Goal: Register for event/course

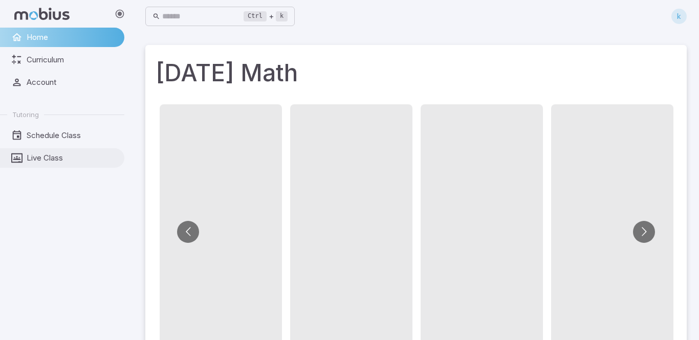
click at [79, 159] on span "Live Class" at bounding box center [72, 157] width 91 height 11
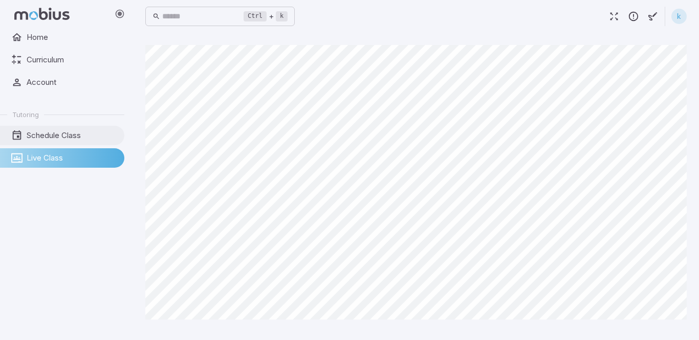
click at [72, 130] on span "Schedule Class" at bounding box center [72, 135] width 91 height 11
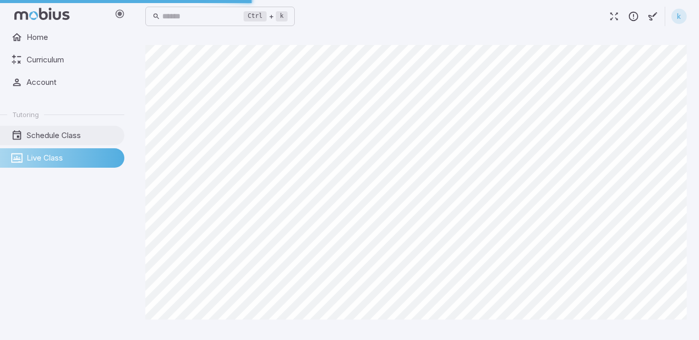
click at [72, 130] on span "Schedule Class" at bounding box center [72, 135] width 91 height 11
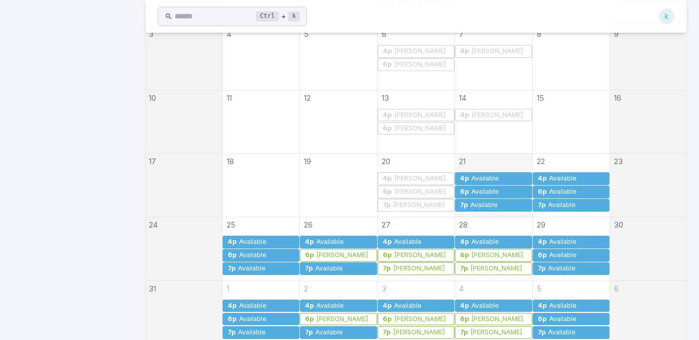
scroll to position [343, 0]
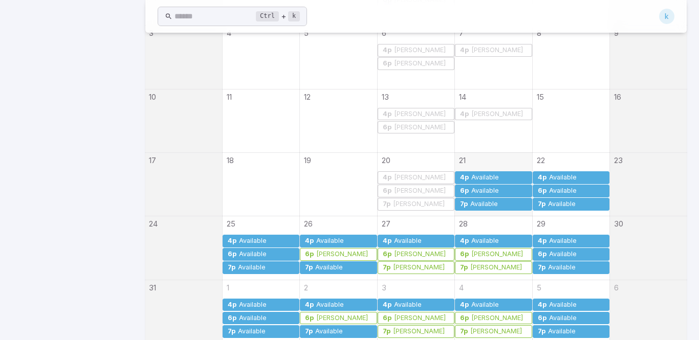
click at [485, 192] on div "Available" at bounding box center [485, 191] width 29 height 8
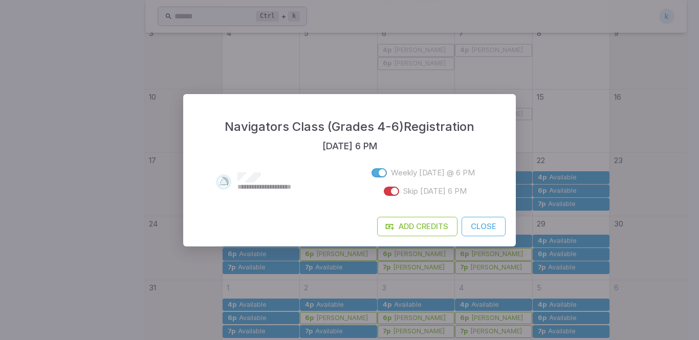
click at [491, 230] on button "Close" at bounding box center [484, 226] width 44 height 19
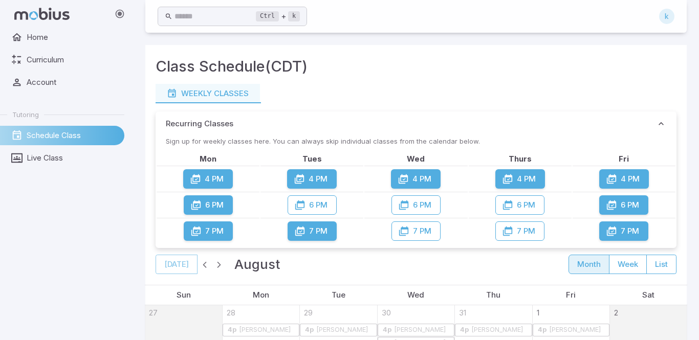
scroll to position [359, 0]
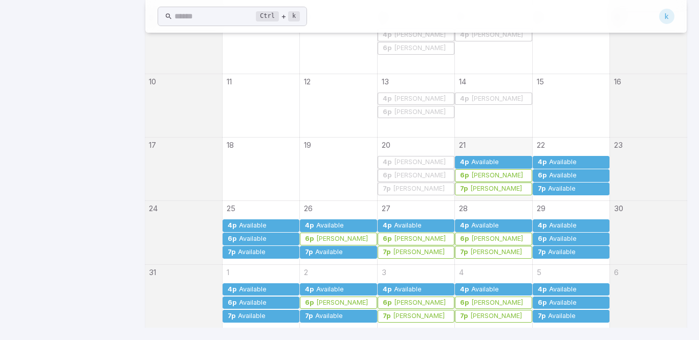
click at [584, 176] on div "Available" at bounding box center [576, 176] width 56 height 8
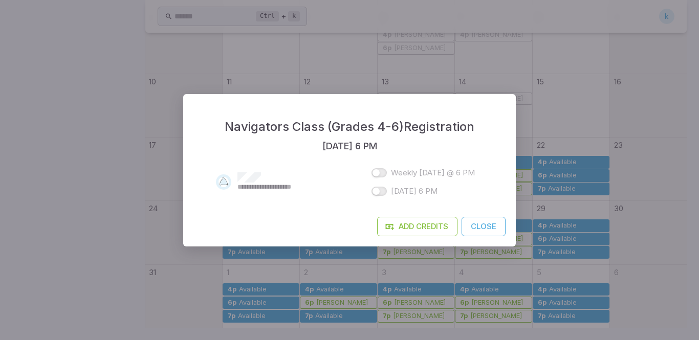
click at [480, 214] on div "**********" at bounding box center [349, 184] width 333 height 63
click at [480, 224] on button "Close" at bounding box center [484, 226] width 44 height 19
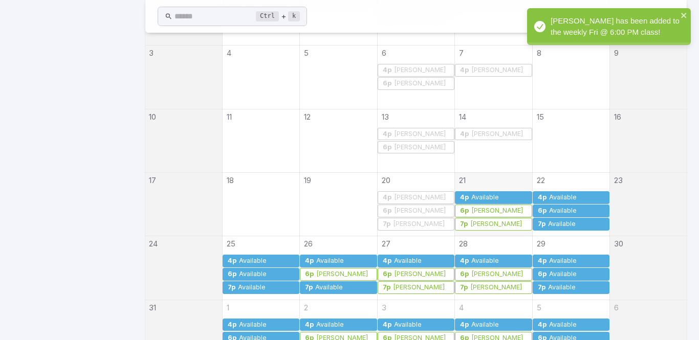
scroll to position [324, 0]
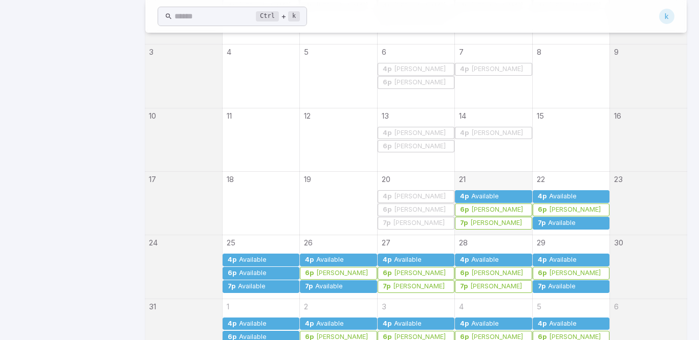
click at [548, 224] on div "Available" at bounding box center [561, 223] width 29 height 8
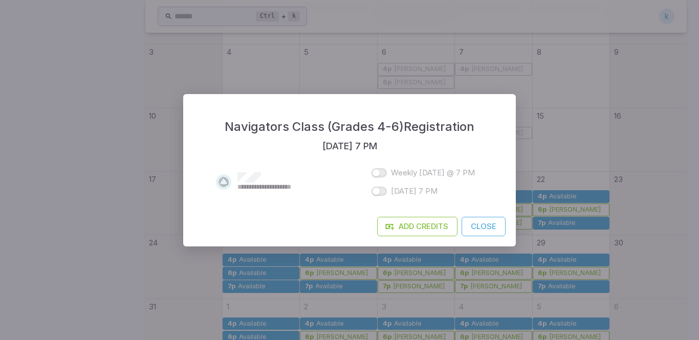
click at [480, 226] on button "Close" at bounding box center [484, 226] width 44 height 19
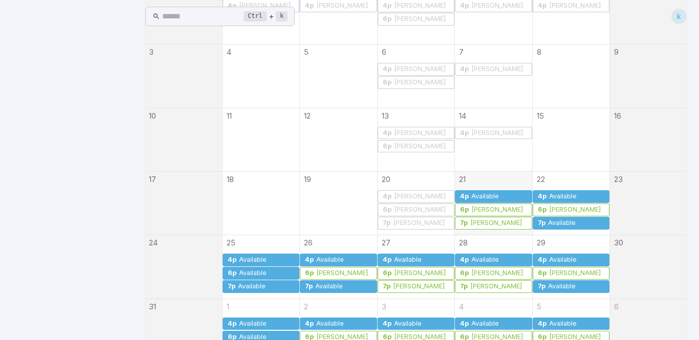
scroll to position [0, 0]
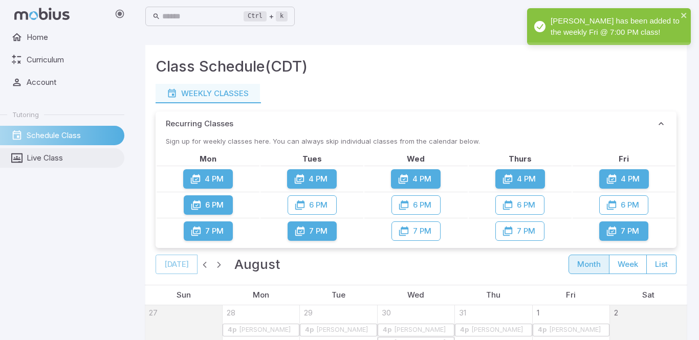
click at [57, 166] on link "Live Class" at bounding box center [62, 157] width 124 height 19
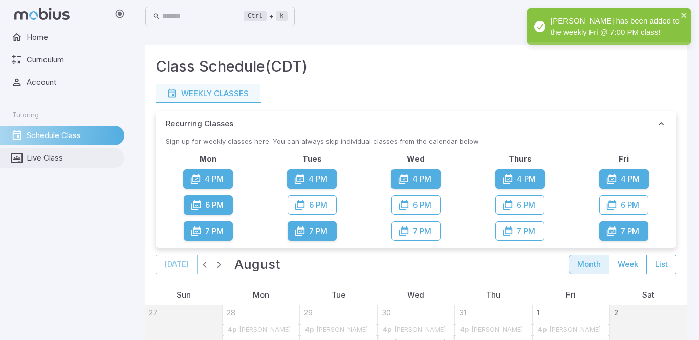
click at [57, 166] on link "Live Class" at bounding box center [62, 157] width 124 height 19
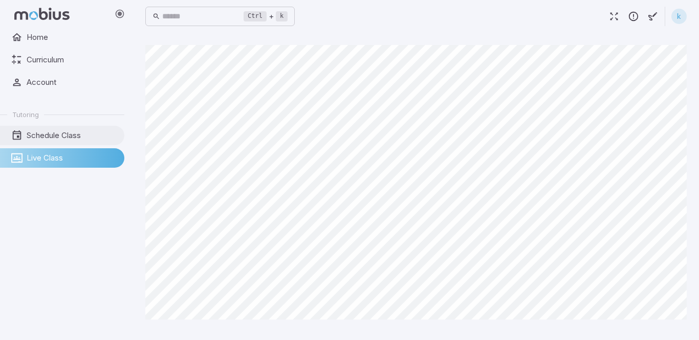
click at [46, 131] on span "Schedule Class" at bounding box center [72, 135] width 91 height 11
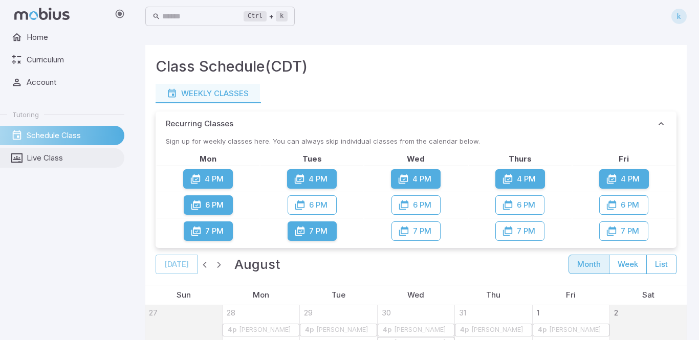
click at [50, 158] on span "Live Class" at bounding box center [72, 157] width 91 height 11
